Goal: Transaction & Acquisition: Purchase product/service

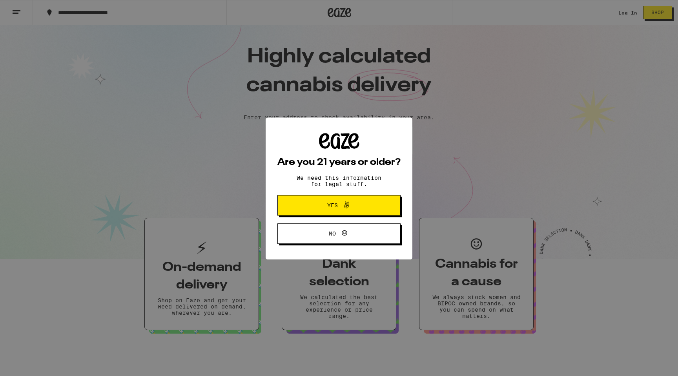
click at [370, 206] on button "Yes" at bounding box center [338, 205] width 123 height 20
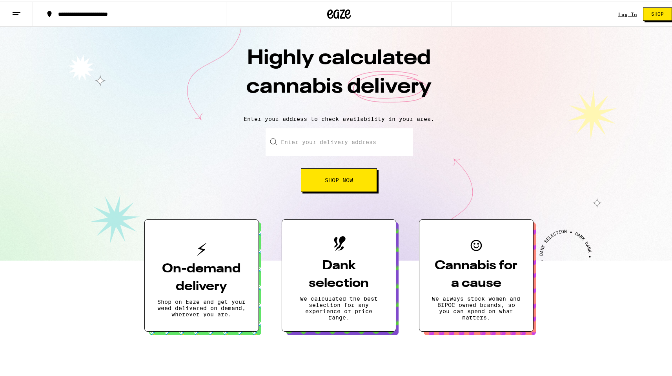
click at [343, 141] on input "Enter your delivery address" at bounding box center [339, 140] width 147 height 27
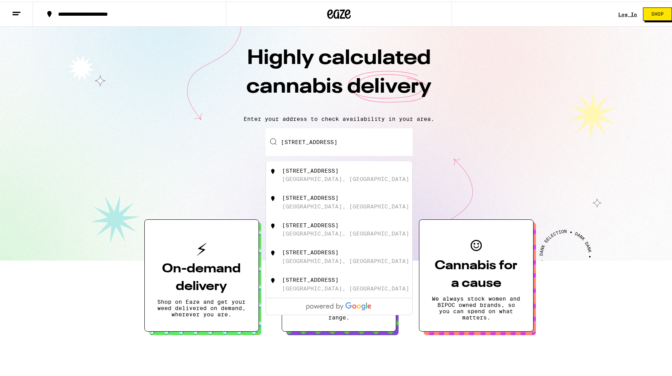
click at [368, 146] on input "[STREET_ADDRESS]" at bounding box center [339, 140] width 147 height 27
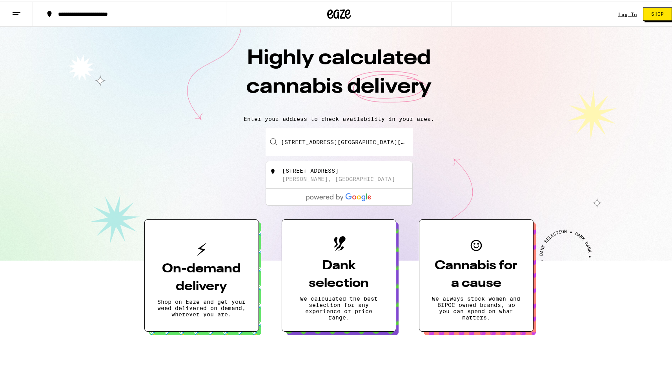
click at [340, 177] on div "[STREET_ADDRESS]" at bounding box center [352, 173] width 140 height 15
type input "[STREET_ADDRESS]"
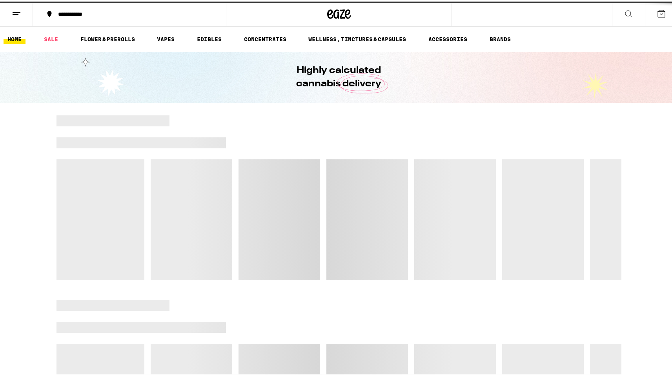
click at [343, 177] on div at bounding box center [339, 196] width 565 height 165
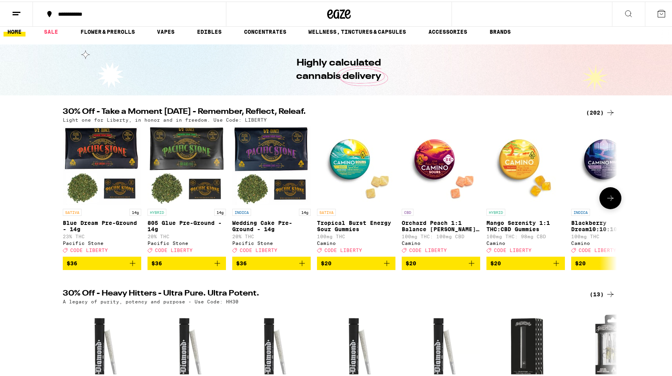
scroll to position [12, 0]
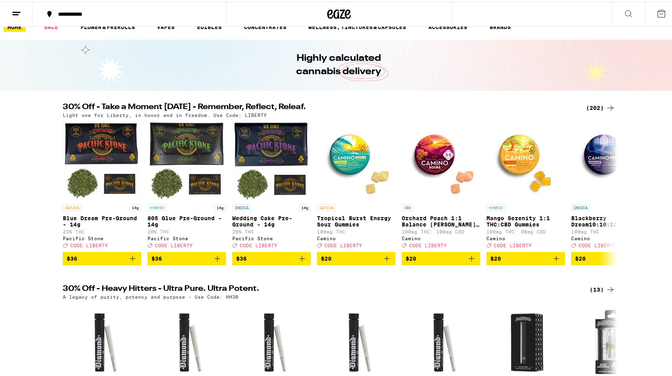
click at [596, 105] on div "(202)" at bounding box center [600, 106] width 29 height 9
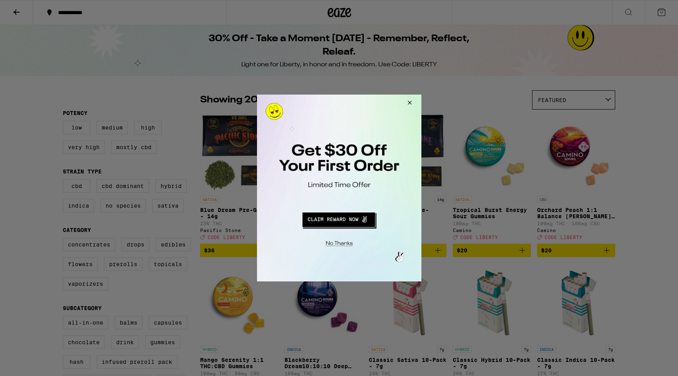
click at [411, 100] on button "Close Modal" at bounding box center [408, 104] width 21 height 19
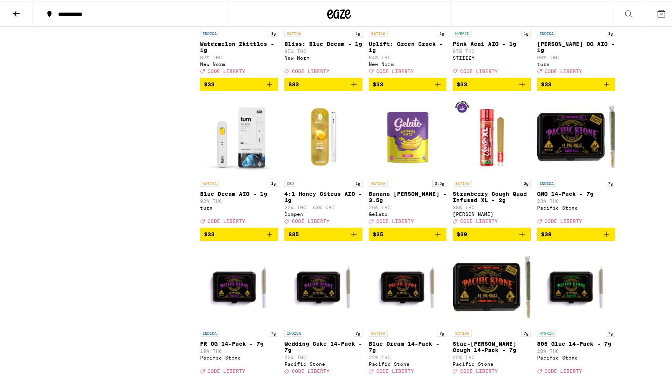
scroll to position [4512, 0]
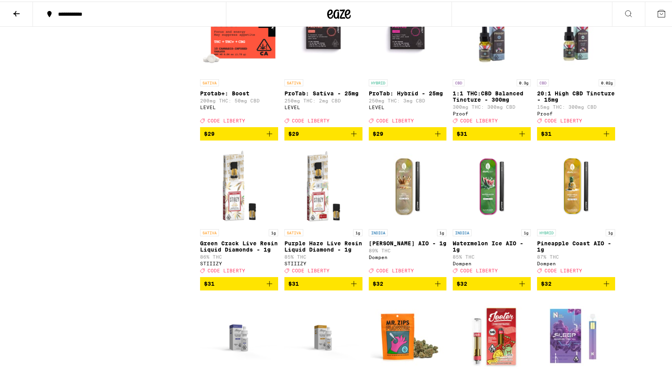
scroll to position [3954, 0]
